Goal: Information Seeking & Learning: Find contact information

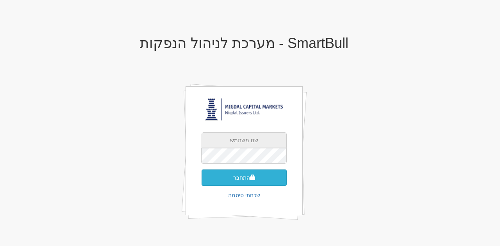
type input "[EMAIL_ADDRESS][DOMAIN_NAME]"
click at [263, 177] on button "התחבר" at bounding box center [244, 178] width 85 height 16
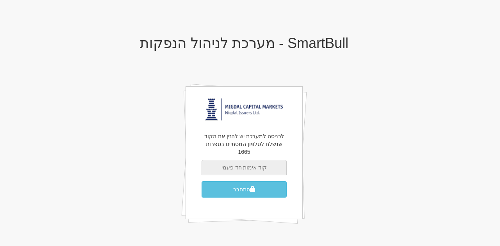
click at [263, 160] on input "text" at bounding box center [244, 168] width 85 height 16
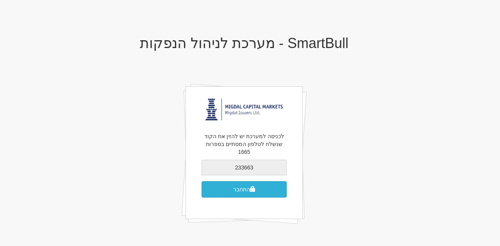
type input "233663"
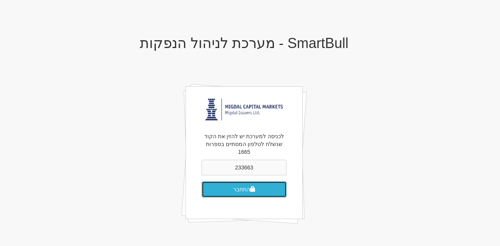
click at [262, 181] on button "התחבר" at bounding box center [244, 189] width 85 height 16
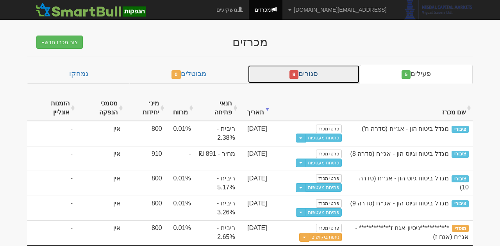
click at [313, 77] on link "סגורים 9" at bounding box center [304, 74] width 112 height 19
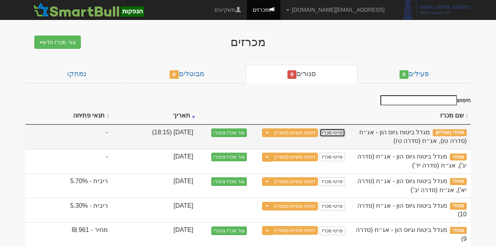
click at [329, 131] on link "פרטי מכרז" at bounding box center [333, 133] width 26 height 9
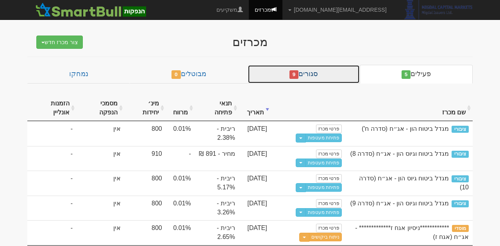
click at [312, 75] on link "סגורים 9" at bounding box center [304, 74] width 112 height 19
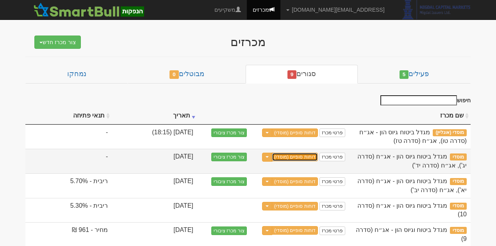
click at [283, 156] on link "דוחות סופיים (מוסדי)" at bounding box center [295, 157] width 46 height 9
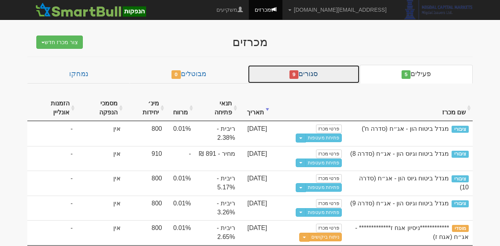
click at [310, 79] on link "סגורים 9" at bounding box center [304, 74] width 112 height 19
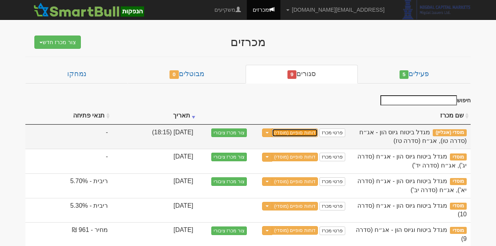
click at [313, 130] on link "דוחות סופיים (מוסדי)" at bounding box center [295, 133] width 46 height 9
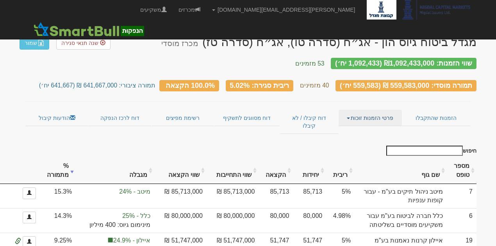
click at [359, 114] on link "פרטי הזמנות זוכות" at bounding box center [370, 118] width 63 height 16
click at [367, 128] on link "אנשי קשר וחשבונות" at bounding box center [371, 133] width 62 height 10
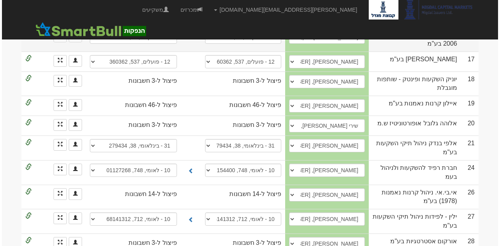
scroll to position [469, 0]
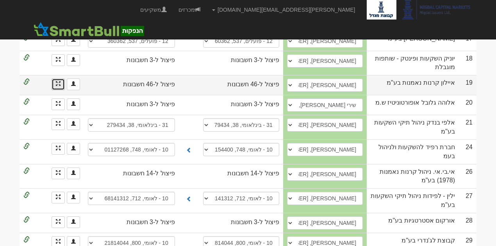
click at [62, 79] on link at bounding box center [58, 85] width 13 height 12
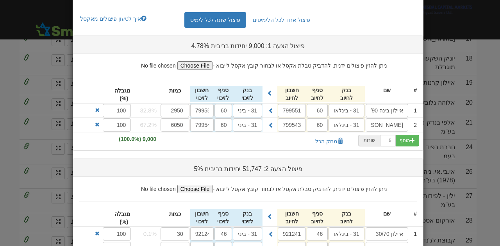
scroll to position [0, 0]
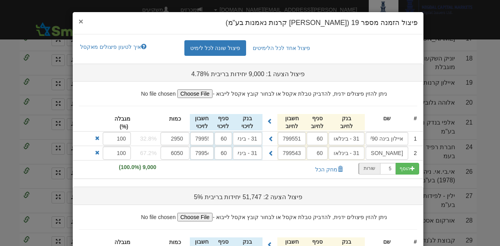
click at [83, 20] on span "×" at bounding box center [81, 21] width 5 height 9
